Goal: Check status: Check status

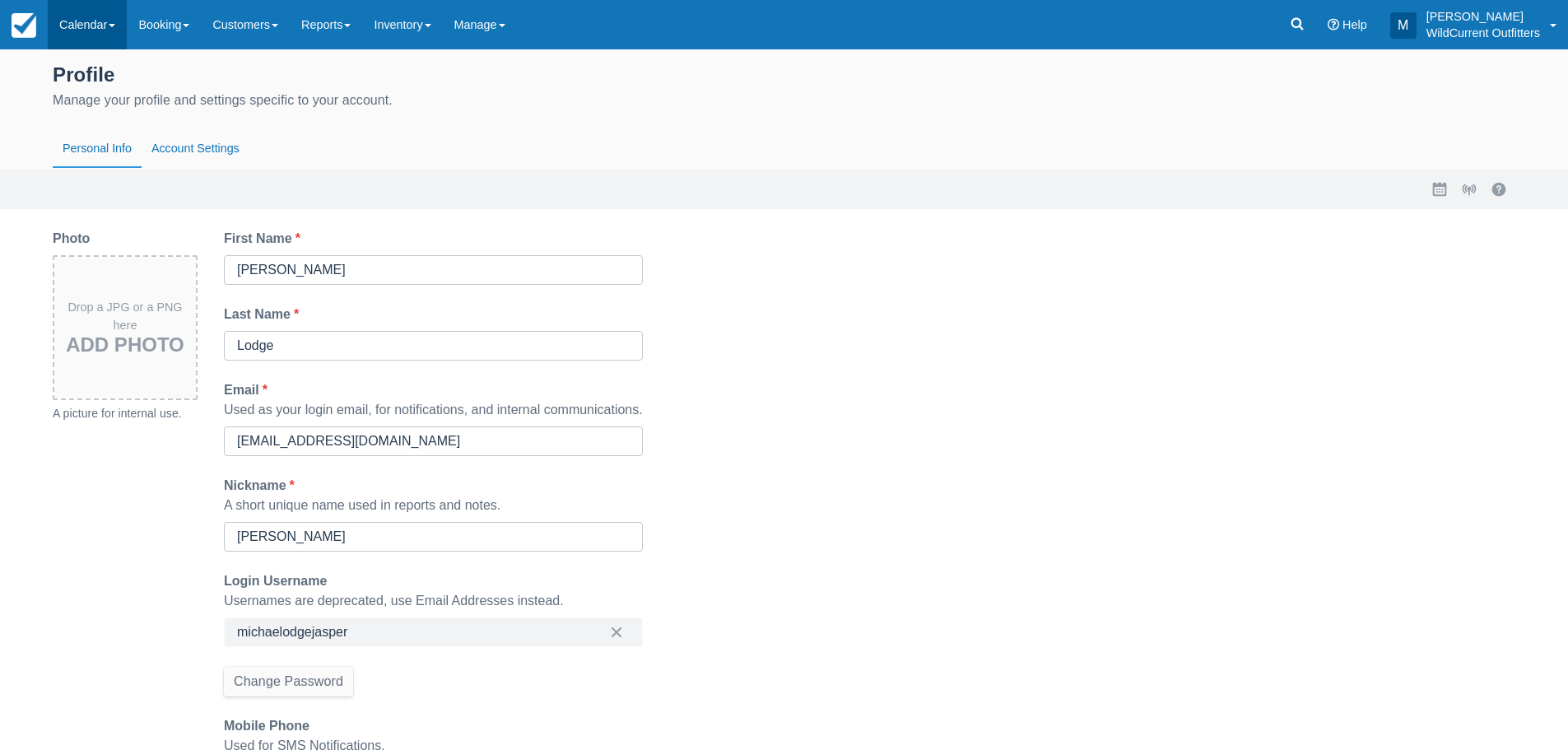
click at [94, 25] on link "Calendar" at bounding box center [86, 24] width 79 height 49
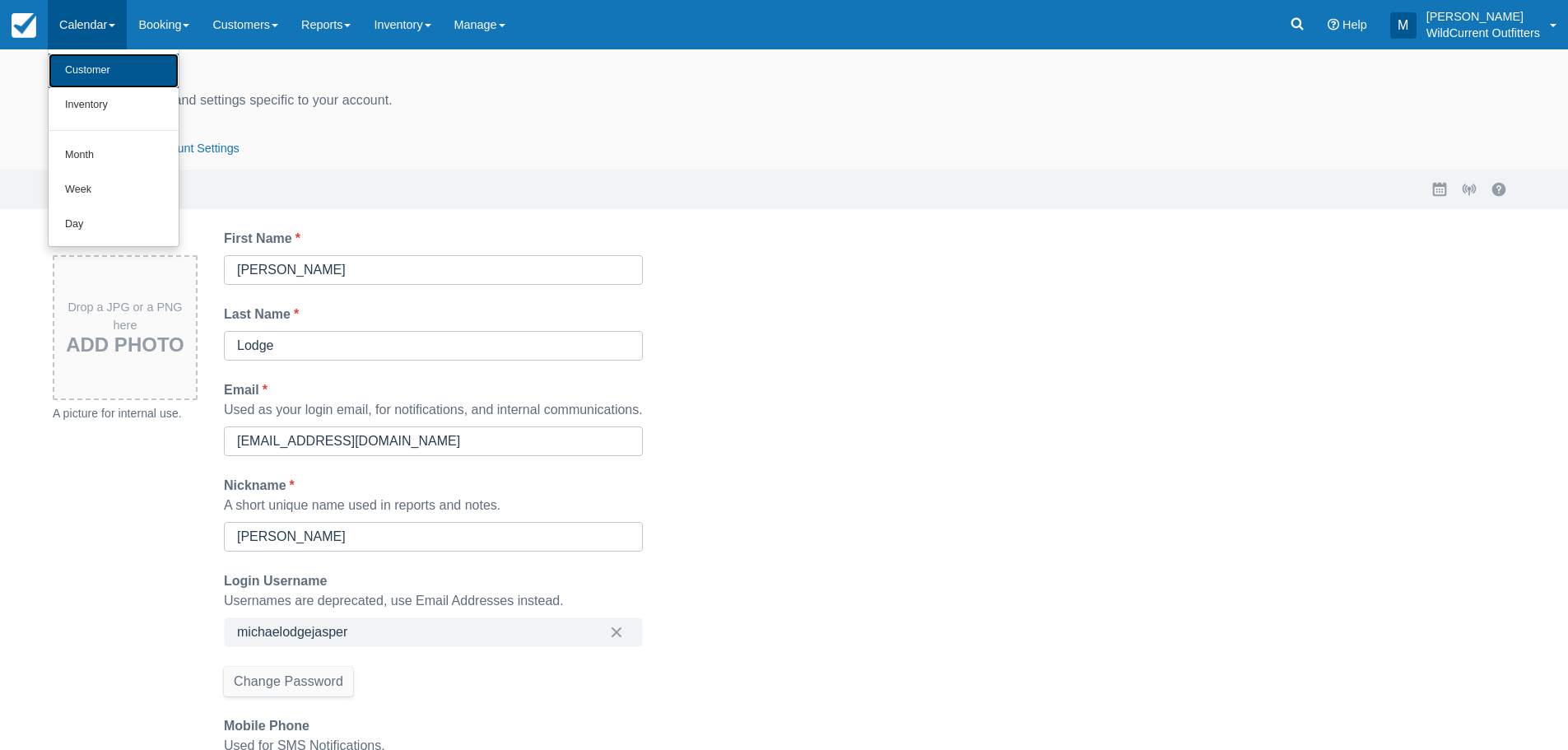
click at [117, 61] on link "Customer" at bounding box center [113, 71] width 130 height 34
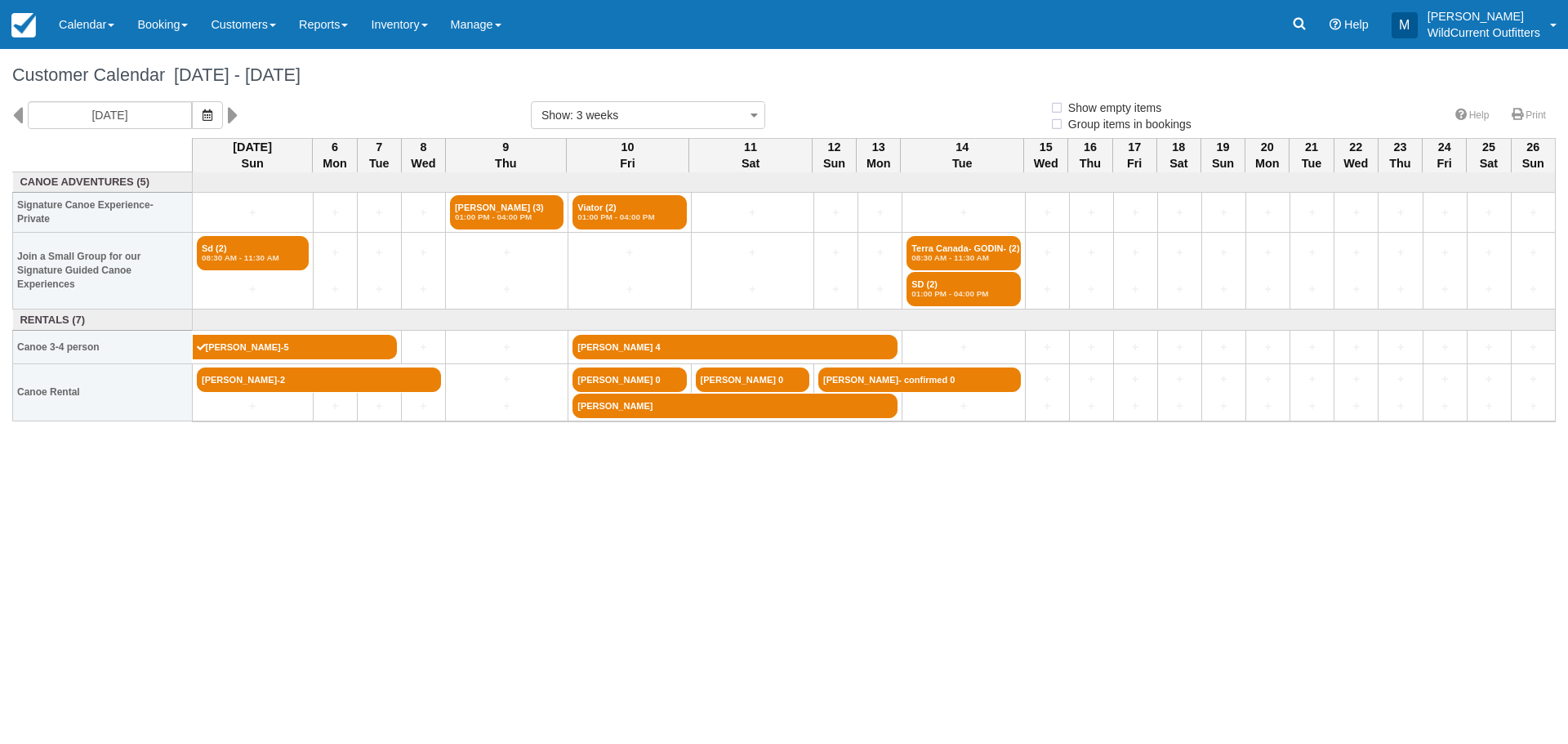
select select
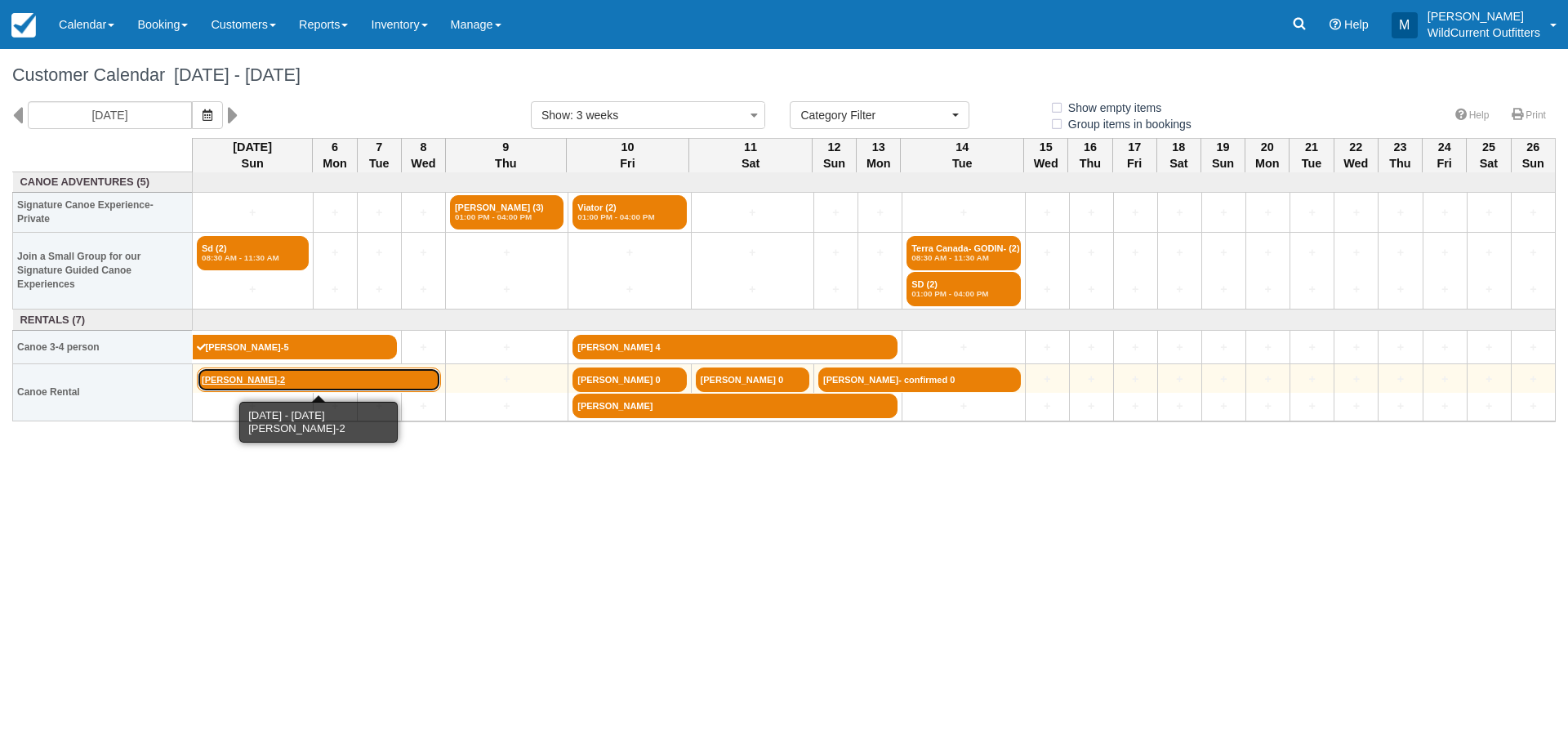
click at [230, 377] on link "[PERSON_NAME]-2" at bounding box center [319, 380] width 244 height 25
